Goal: Task Accomplishment & Management: Use online tool/utility

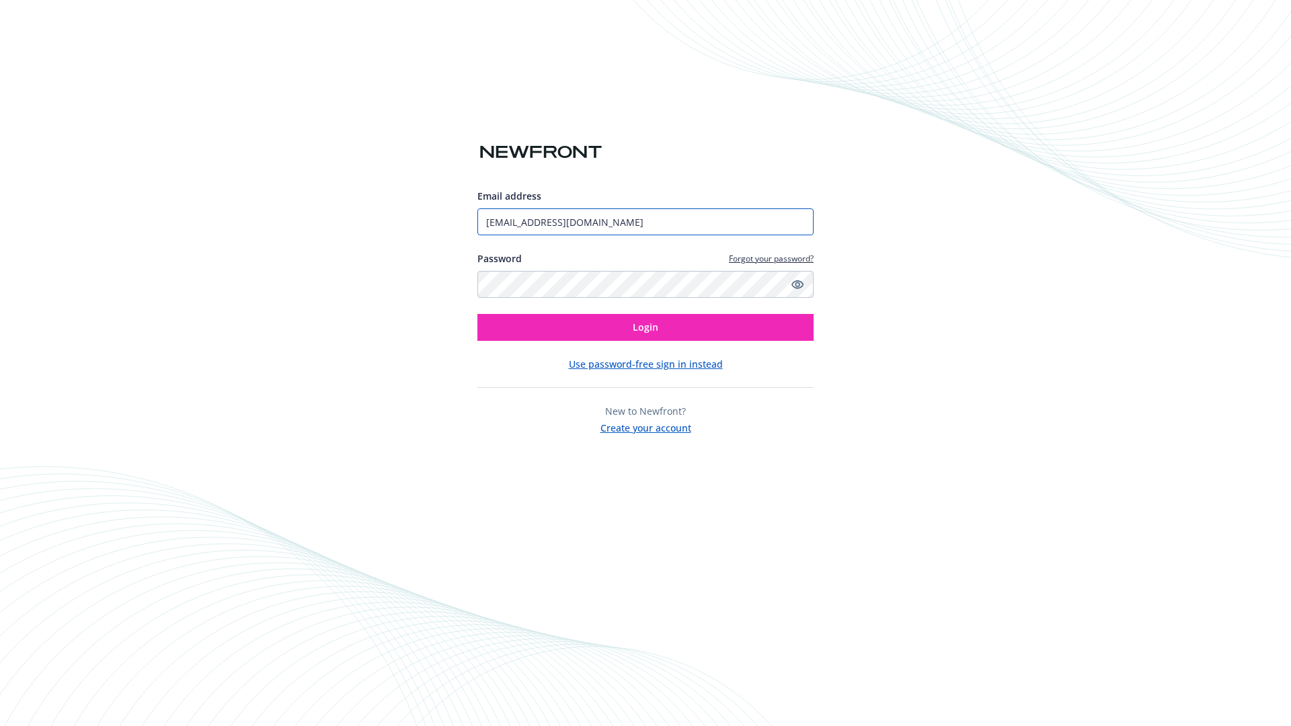
type input "[EMAIL_ADDRESS][DOMAIN_NAME]"
click at [645, 327] on span "Login" at bounding box center [646, 327] width 26 height 13
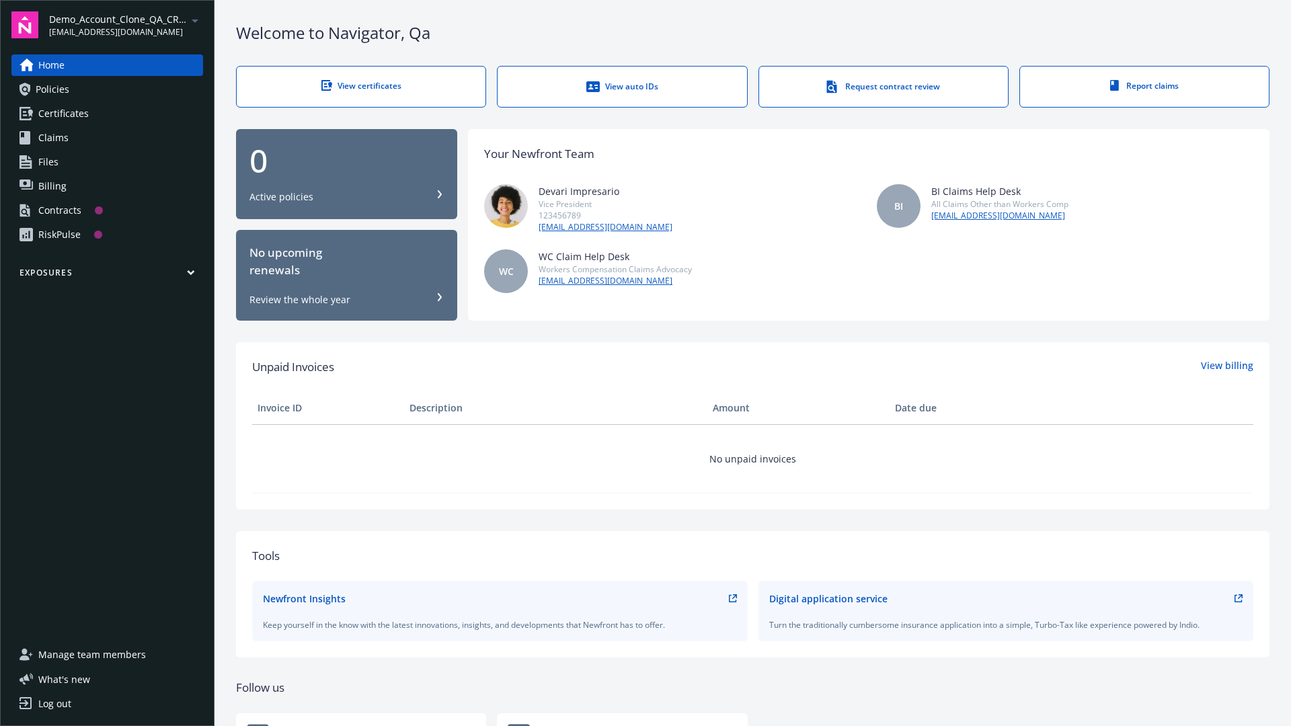
click at [126, 25] on span "Demo_Account_Clone_QA_CR_Tests_Prospect" at bounding box center [118, 19] width 138 height 14
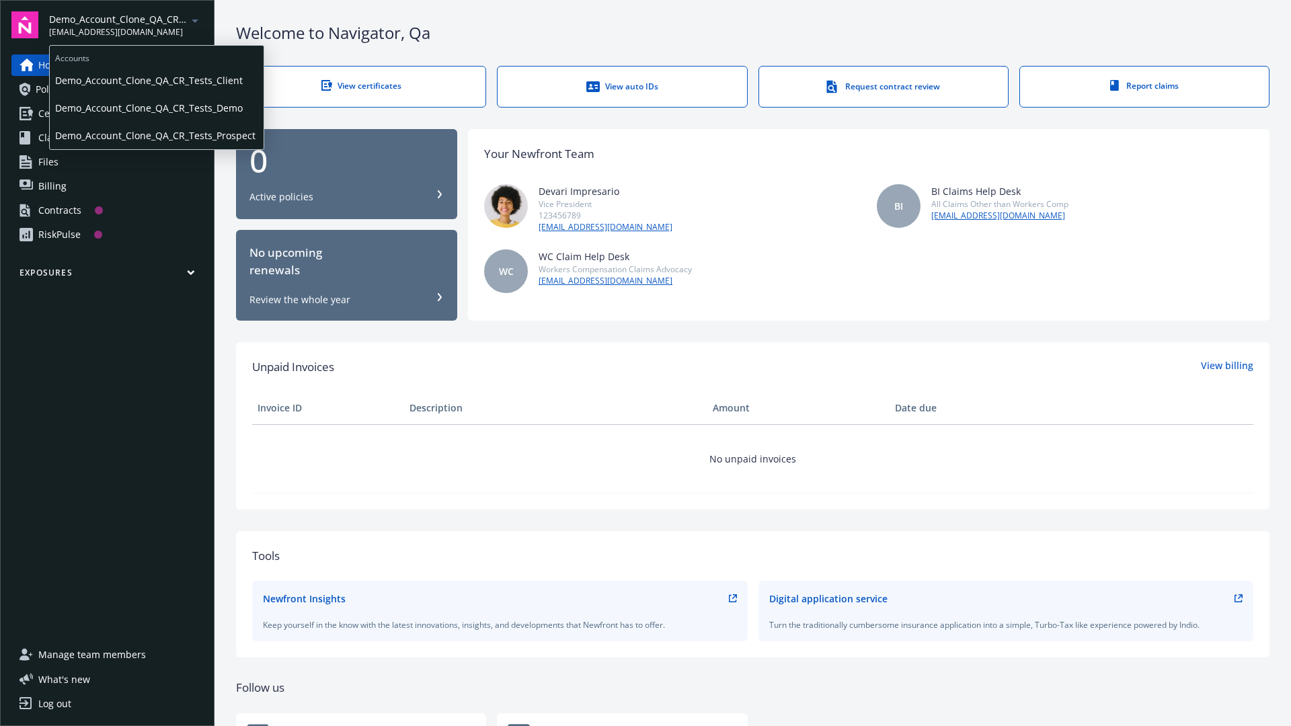
click at [155, 80] on span "Demo_Account_Clone_QA_CR_Tests_Client" at bounding box center [156, 81] width 203 height 28
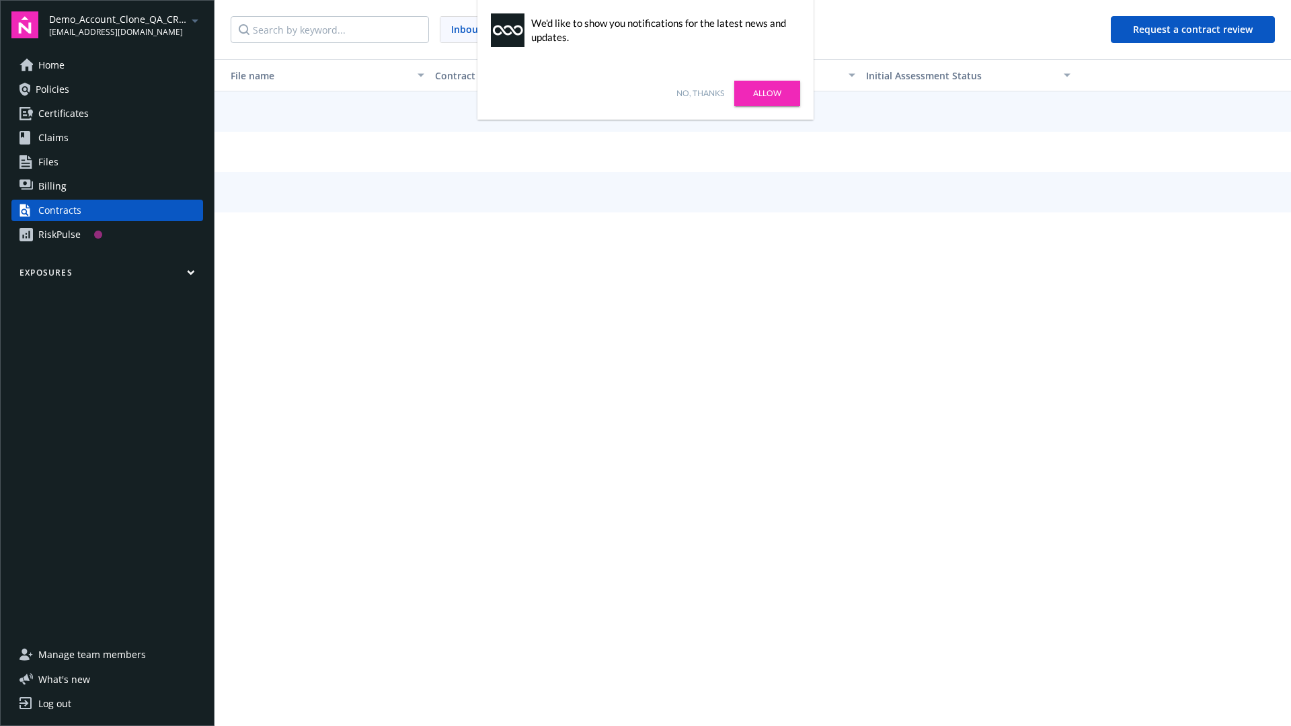
click at [700, 93] on link "No, thanks" at bounding box center [700, 93] width 48 height 12
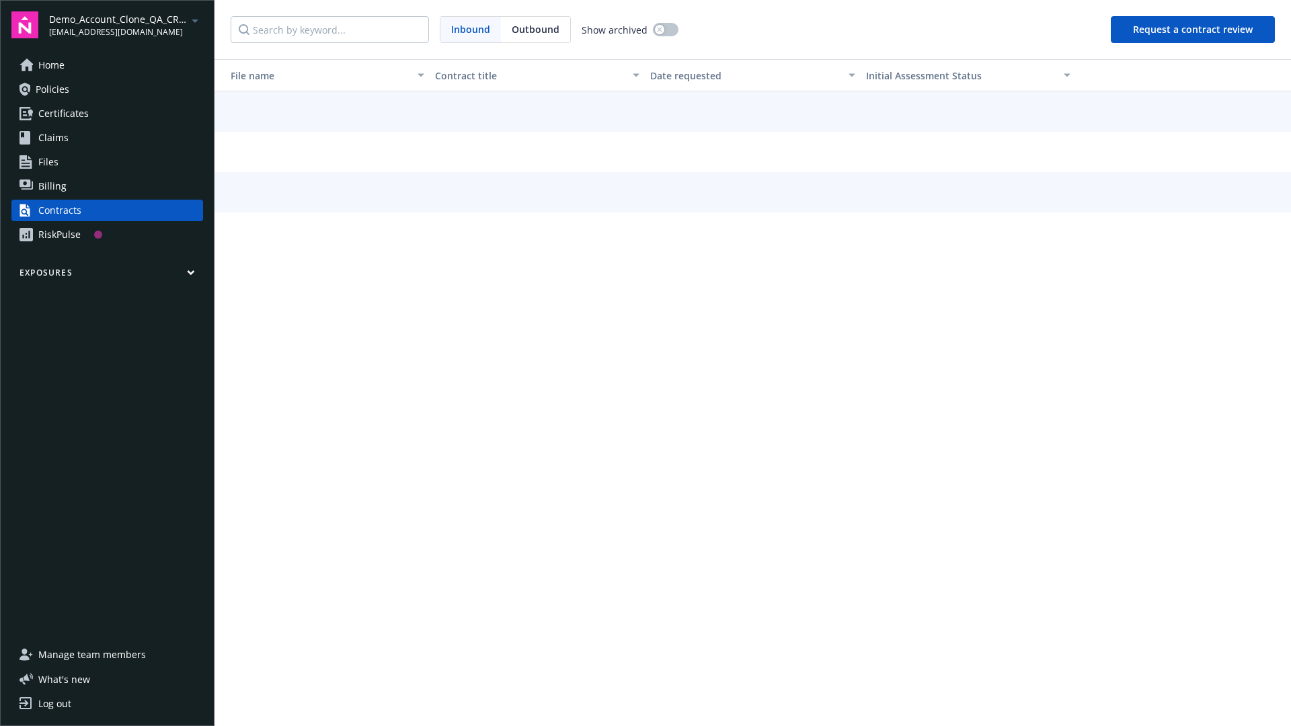
click at [1193, 30] on button "Request a contract review" at bounding box center [1193, 29] width 164 height 27
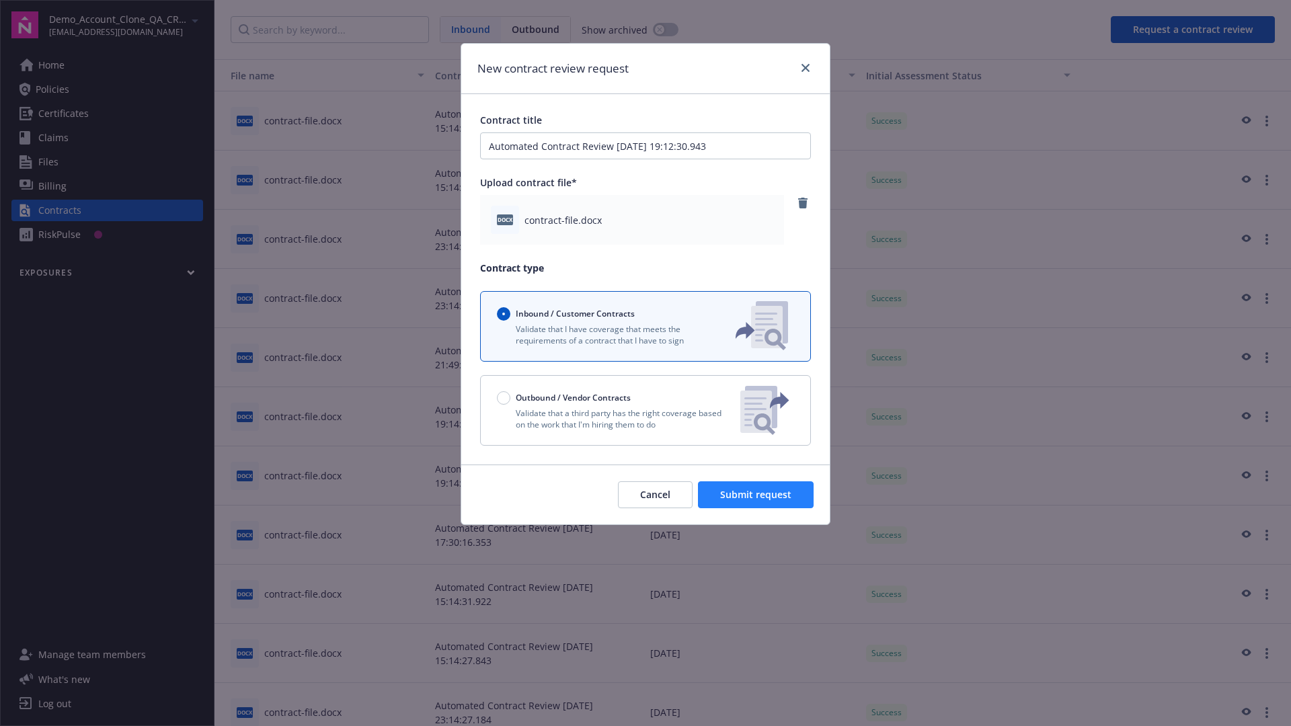
type input "Automated Contract Review [DATE] 19:12:30.943"
click at [756, 495] on span "Submit request" at bounding box center [755, 494] width 71 height 13
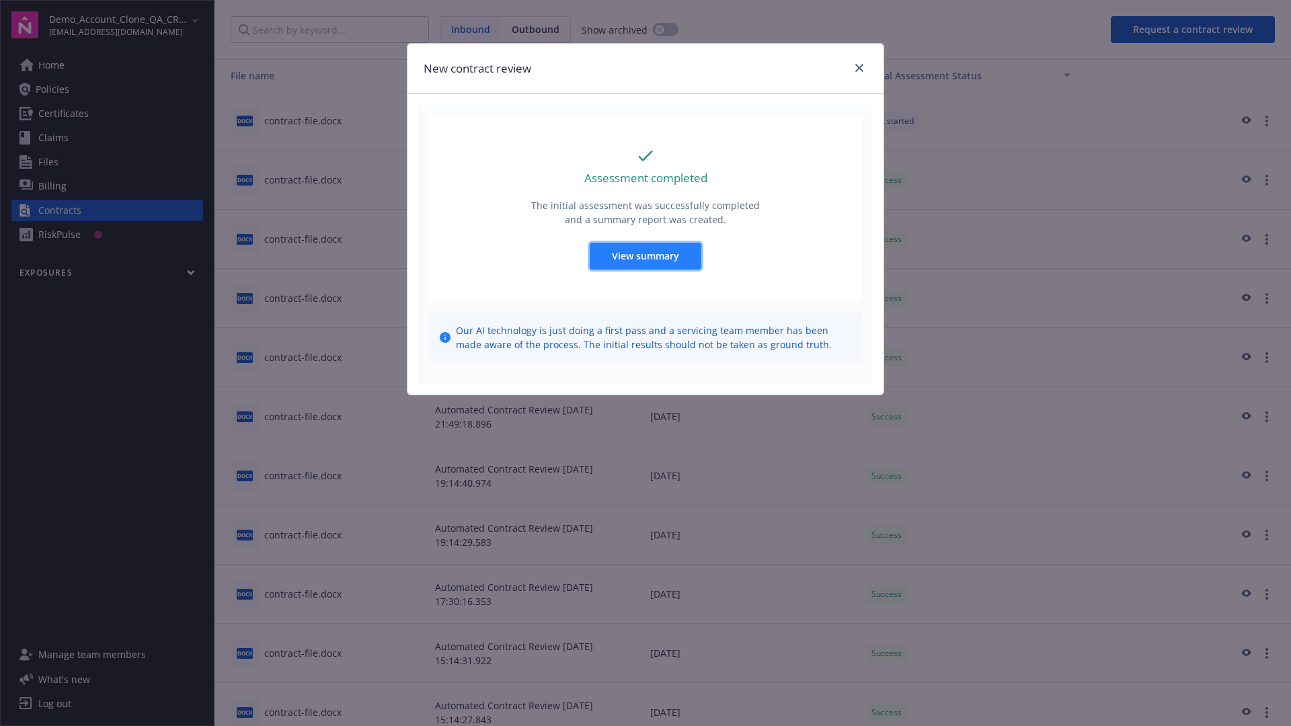
click at [645, 255] on span "View summary" at bounding box center [645, 255] width 67 height 13
